Goal: Information Seeking & Learning: Learn about a topic

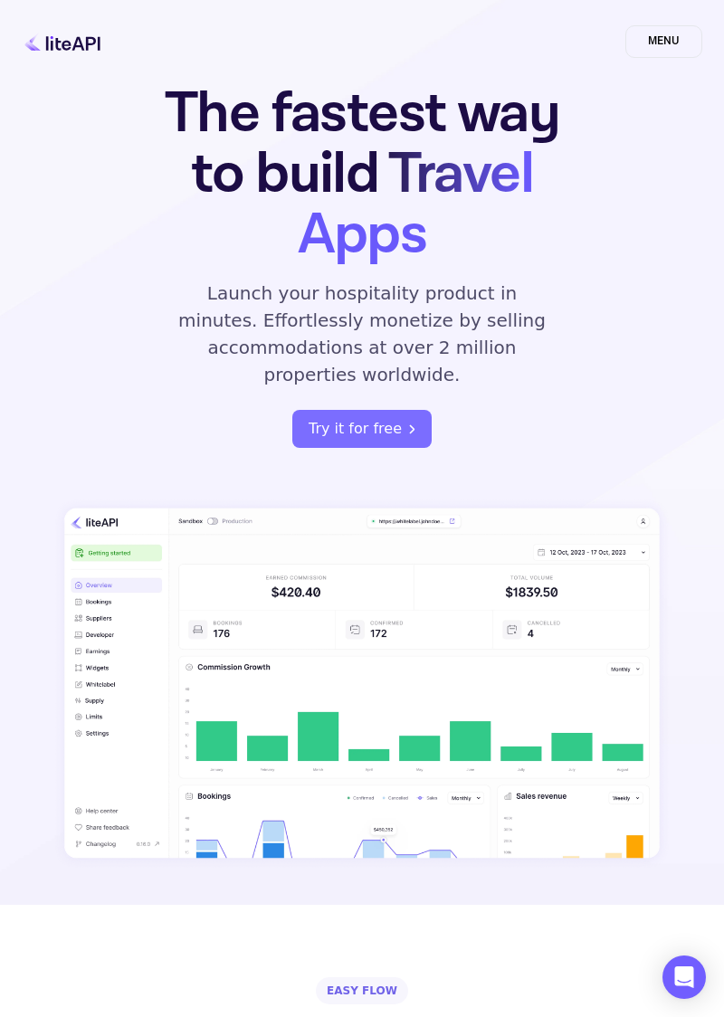
click at [32, 35] on icon at bounding box center [62, 42] width 81 height 18
click at [27, 33] on icon at bounding box center [62, 42] width 81 height 18
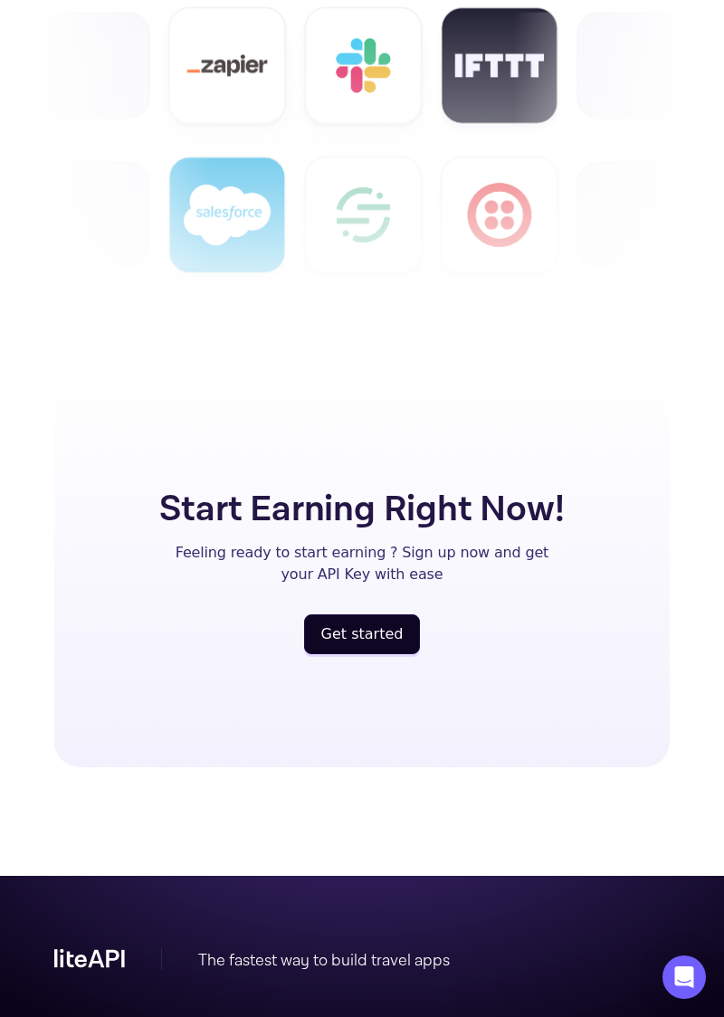
scroll to position [5085, 0]
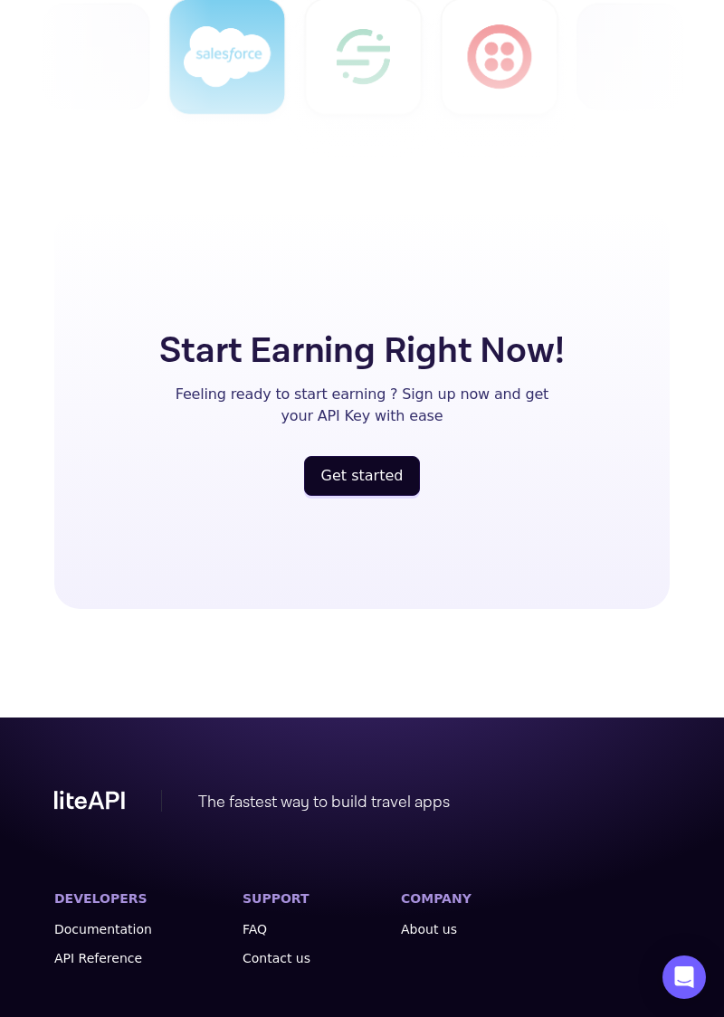
click at [247, 920] on link "FAQ" at bounding box center [276, 929] width 68 height 18
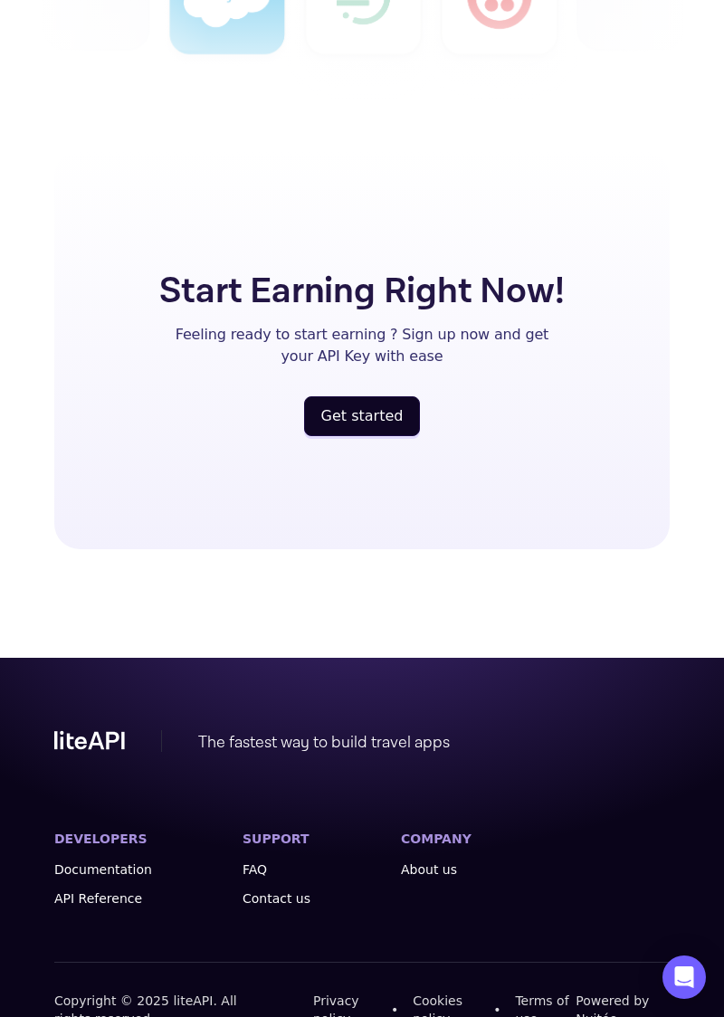
scroll to position [5148, 0]
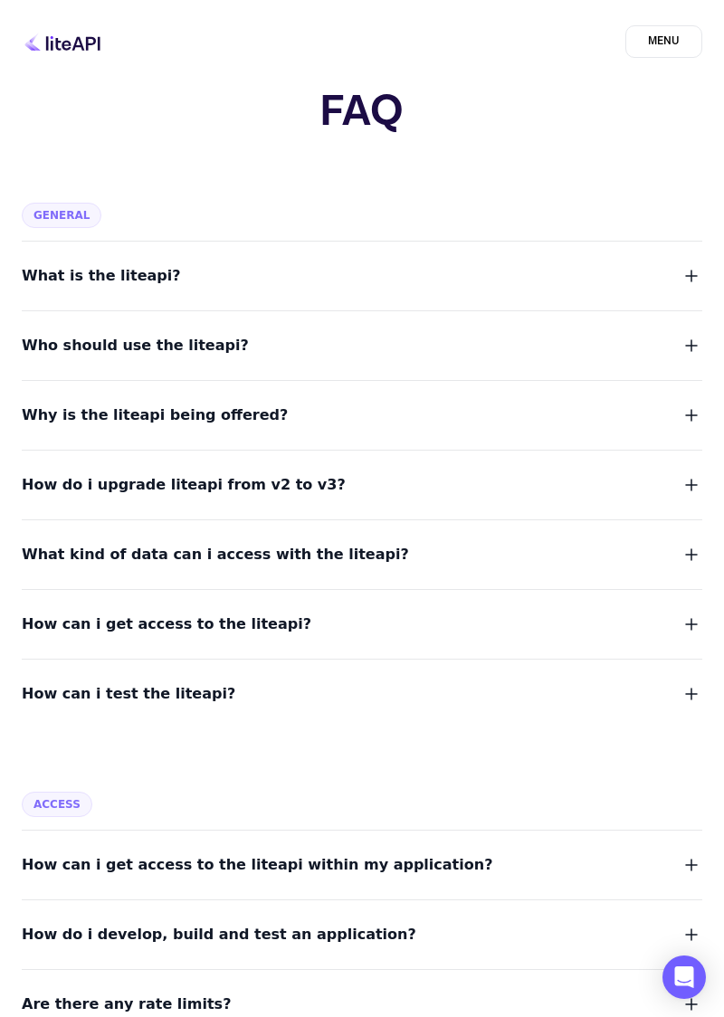
click at [74, 270] on span "What is the liteapi?" at bounding box center [101, 275] width 159 height 25
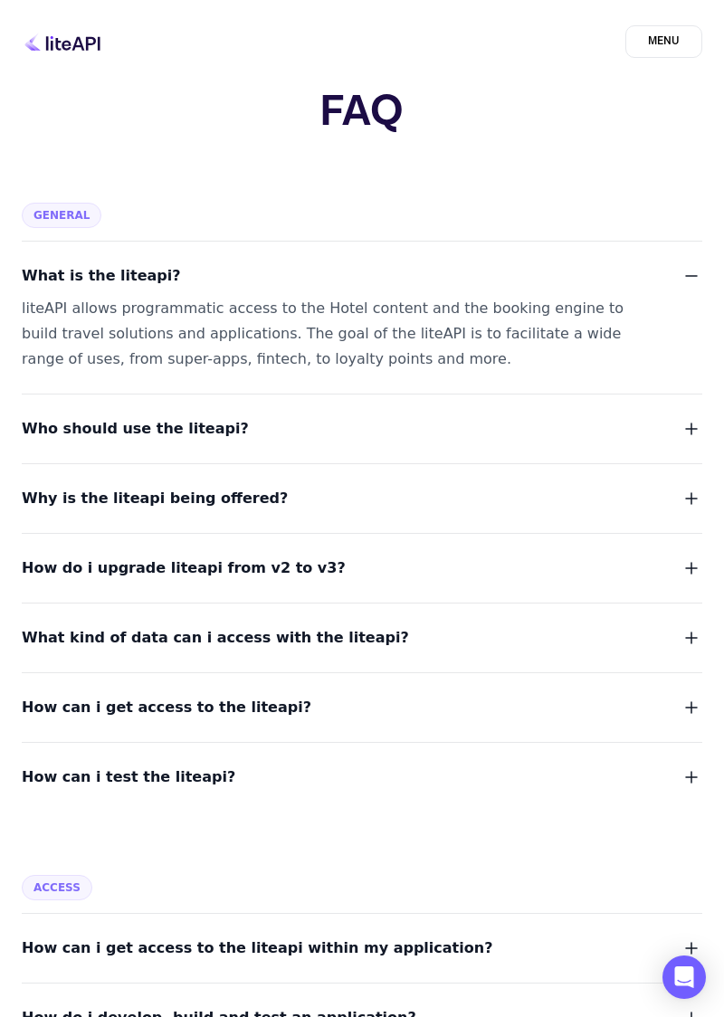
click at [43, 424] on span "Who should use the liteapi?" at bounding box center [135, 428] width 227 height 25
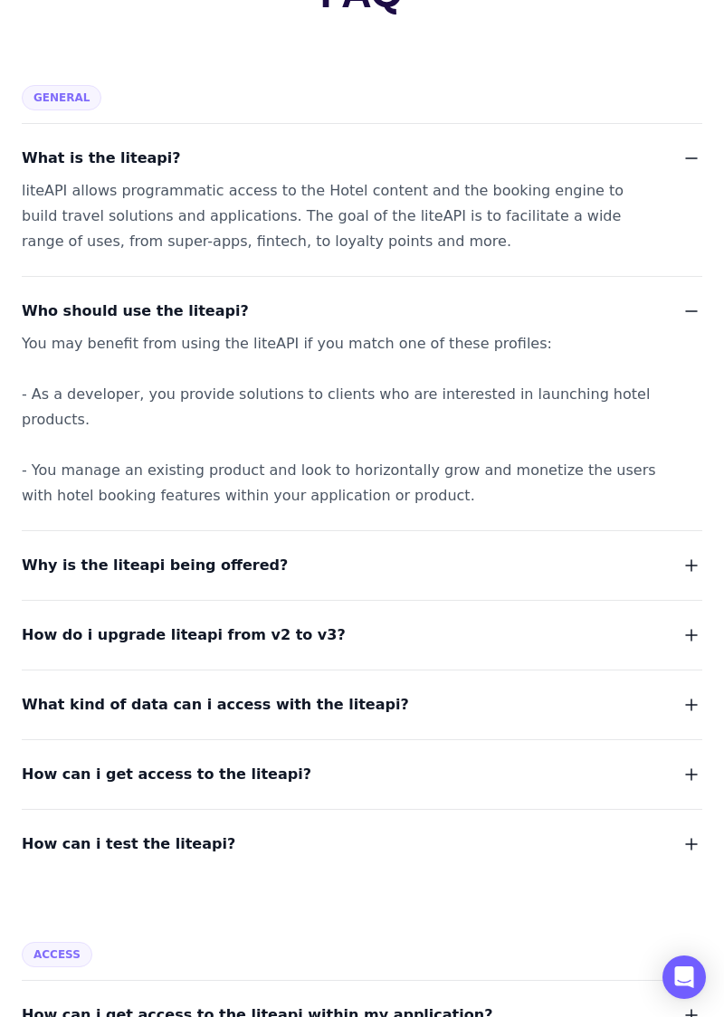
scroll to position [119, 0]
click at [101, 552] on span "Why is the liteapi being offered?" at bounding box center [155, 564] width 266 height 25
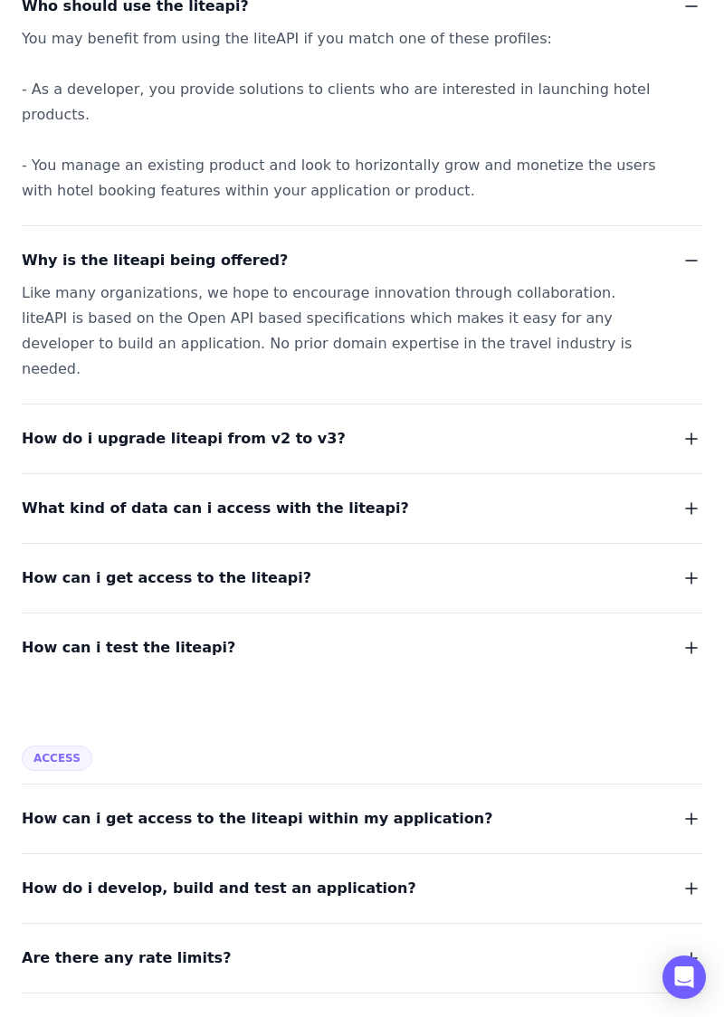
scroll to position [435, 0]
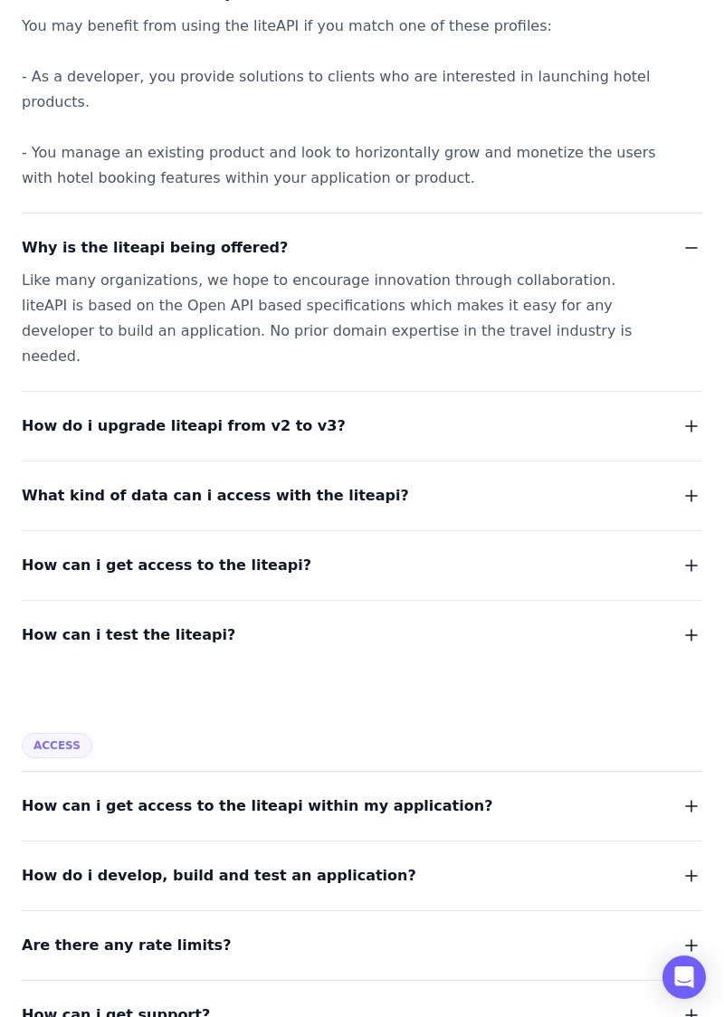
click at [38, 413] on span "How do i upgrade liteapi from v2 to v3?" at bounding box center [184, 425] width 324 height 25
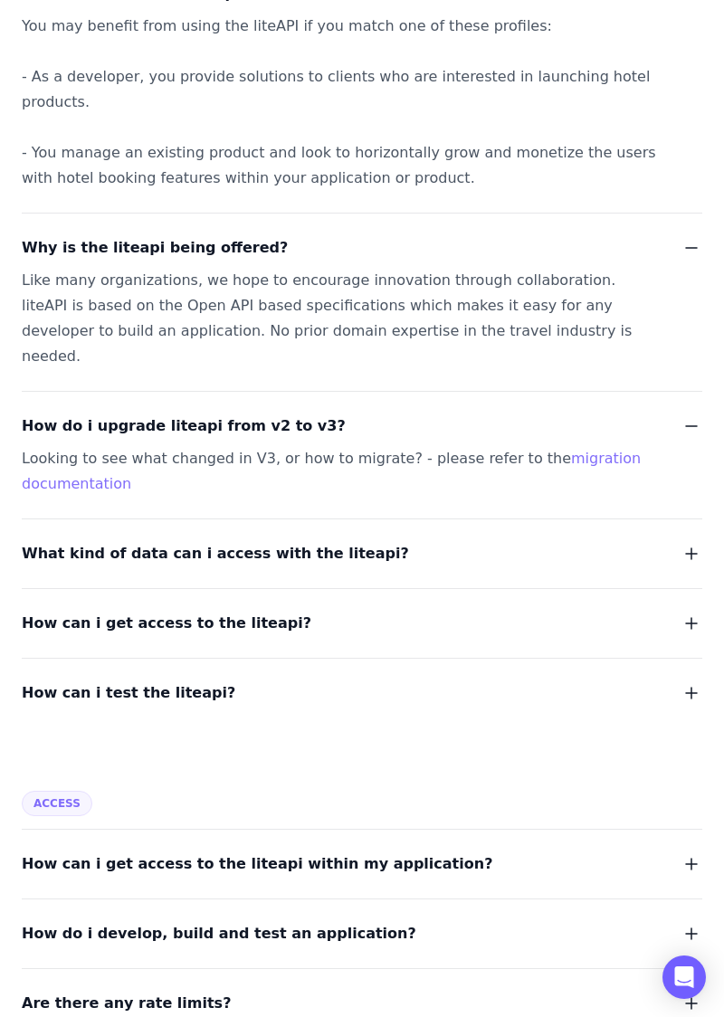
click at [143, 541] on span "What kind of data can i access with the liteapi?" at bounding box center [215, 553] width 387 height 25
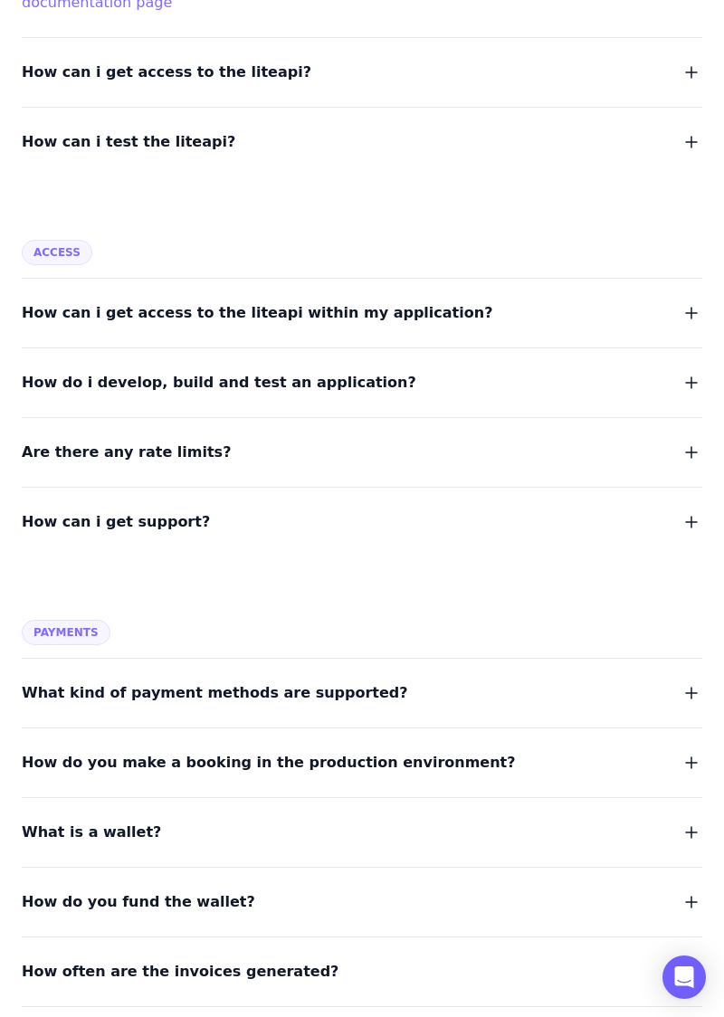
scroll to position [1247, 0]
